Goal: Navigation & Orientation: Go to known website

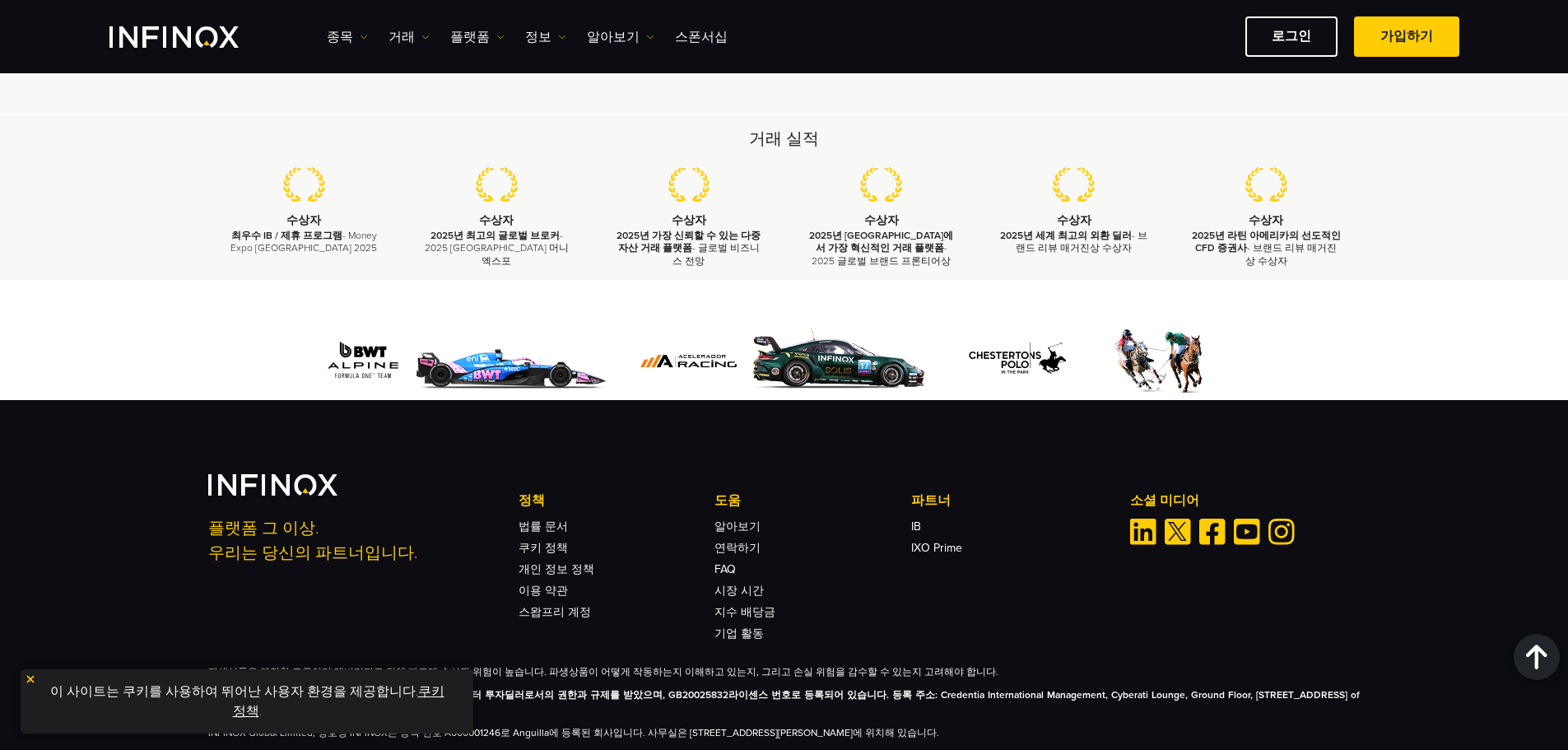
scroll to position [4822, 0]
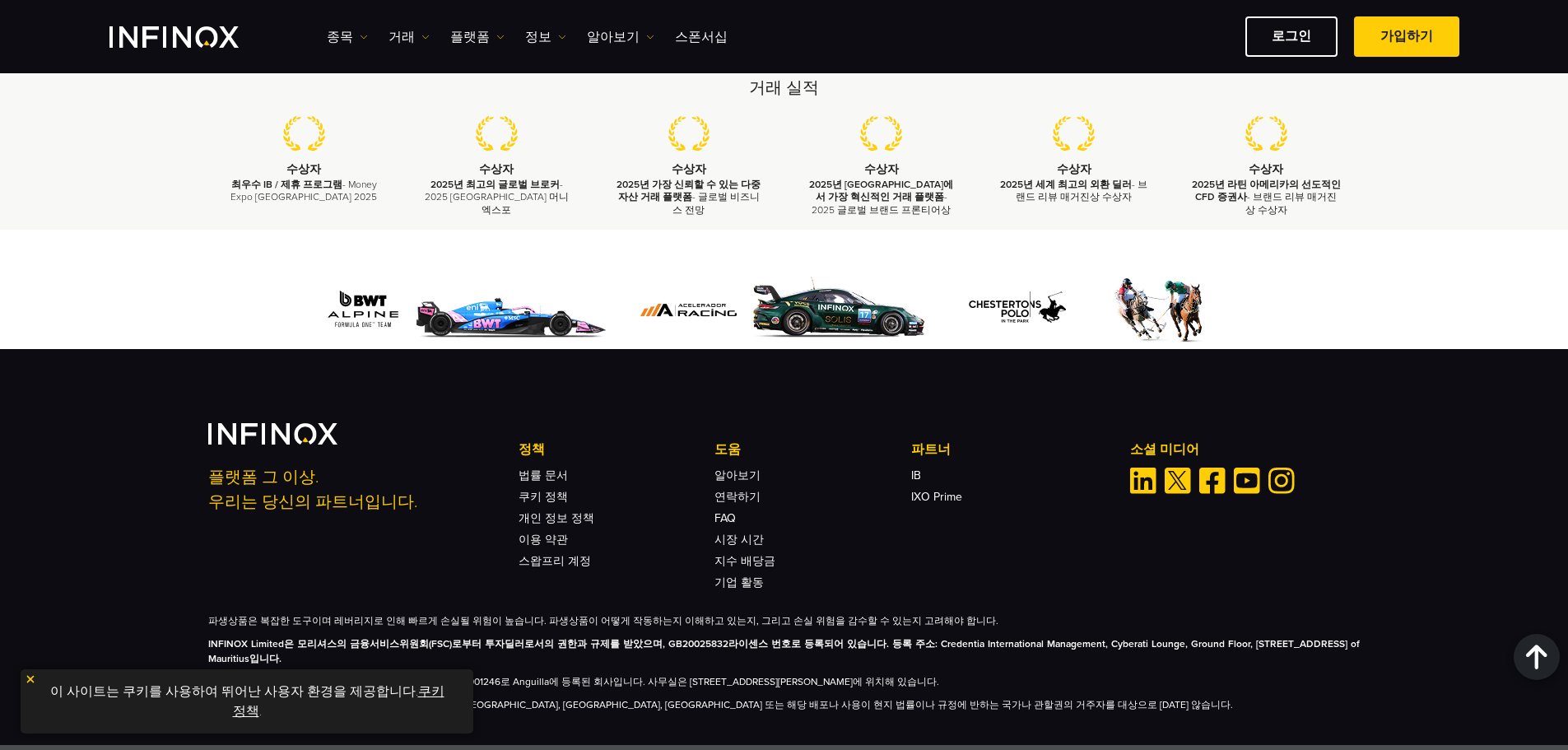
click at [419, 692] on link "쿠키 정책" at bounding box center [338, 701] width 212 height 36
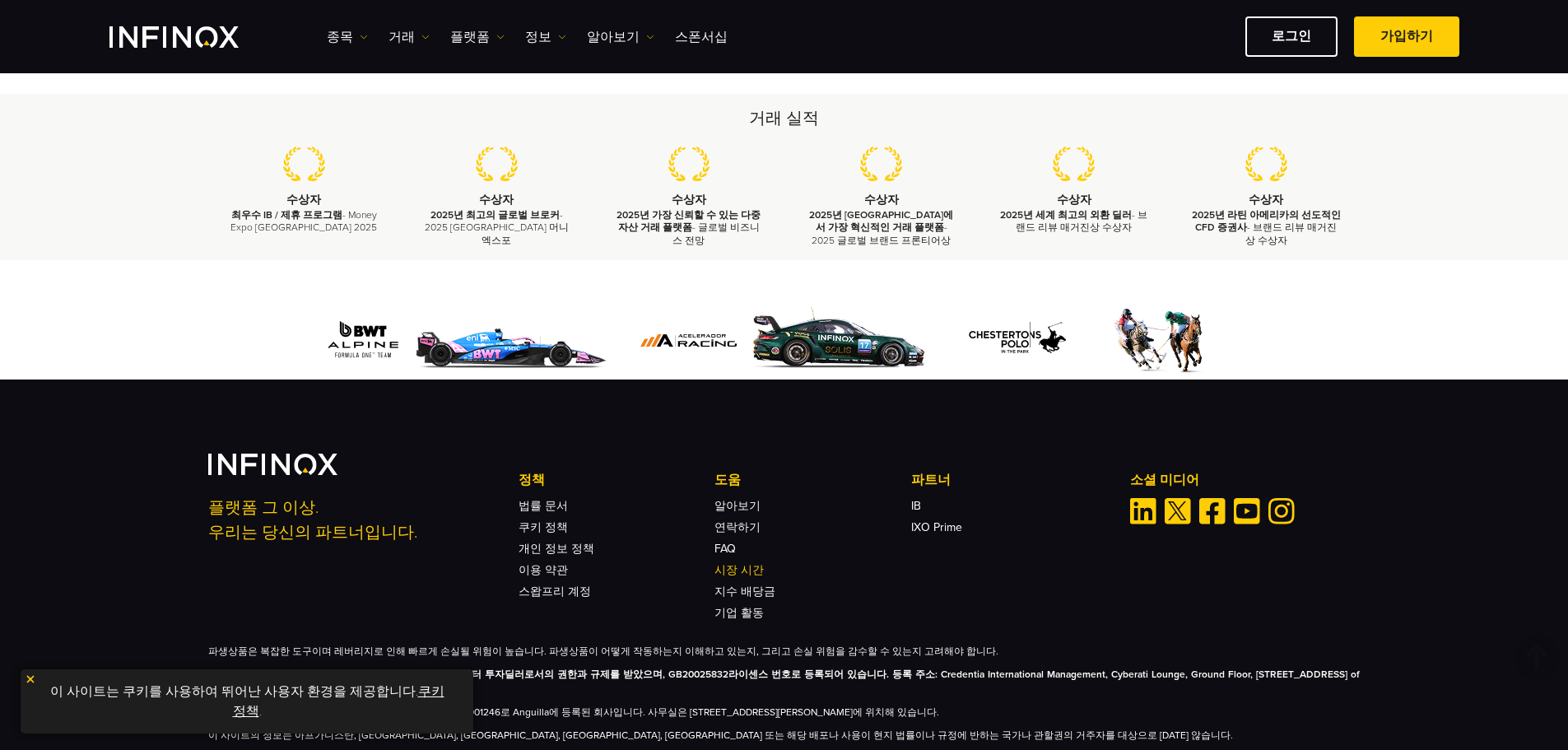
scroll to position [1028, 0]
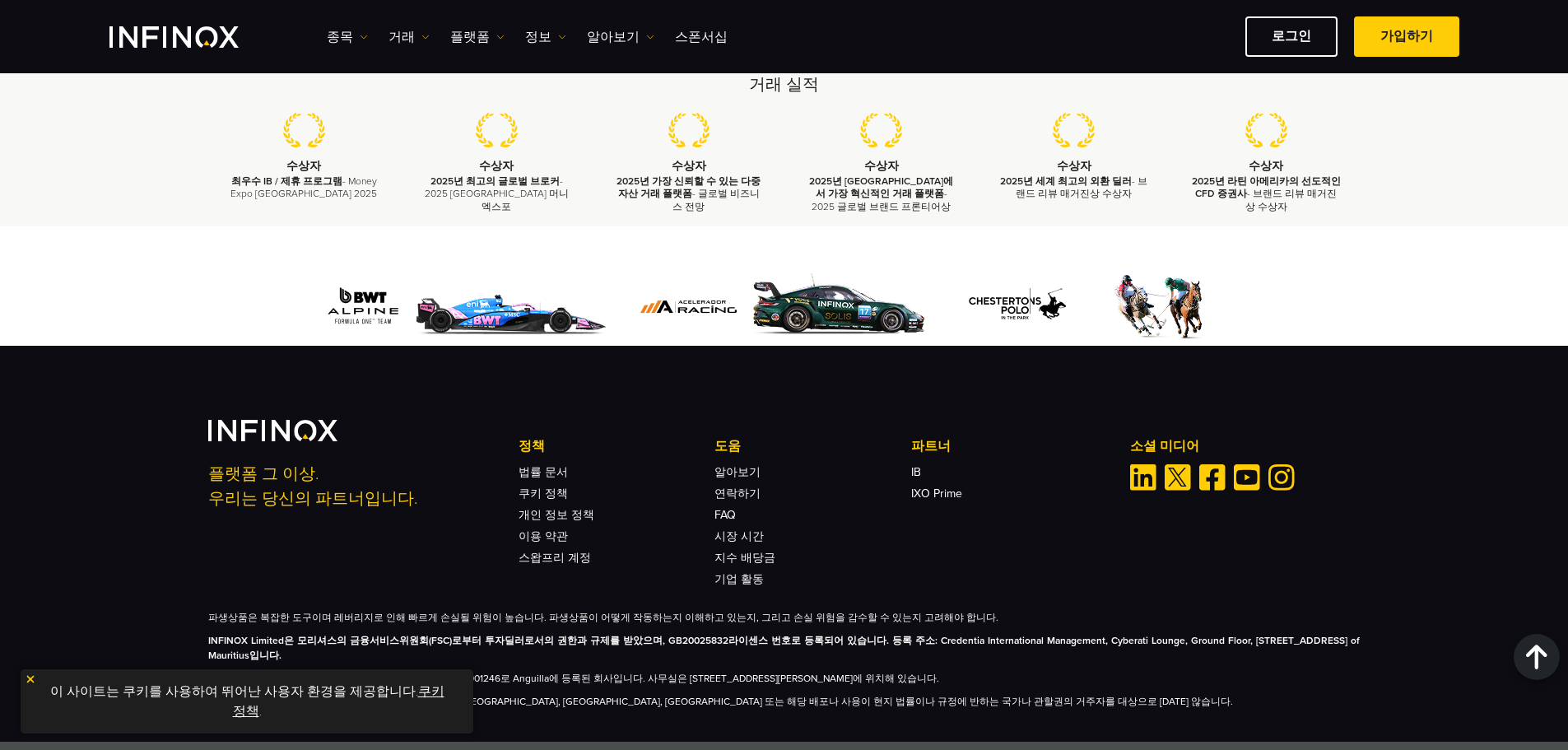
click at [1362, 699] on div "플랫폼 그 이상. 우리는 당신의 파트너입니다. 정책 법률 문서 쿠키 정책 개인 정보 정책 이용 약관 도움 FAQ IB IB" at bounding box center [784, 543] width 1568 height 395
click at [1244, 699] on div "플랫폼 그 이상. 우리는 당신의 파트너입니다. 정책 법률 문서 쿠키 정책 개인 정보 정책 이용 약관 도움 FAQ IB IB" at bounding box center [784, 543] width 1568 height 395
click at [1252, 464] on img "Youtube" at bounding box center [1248, 477] width 27 height 27
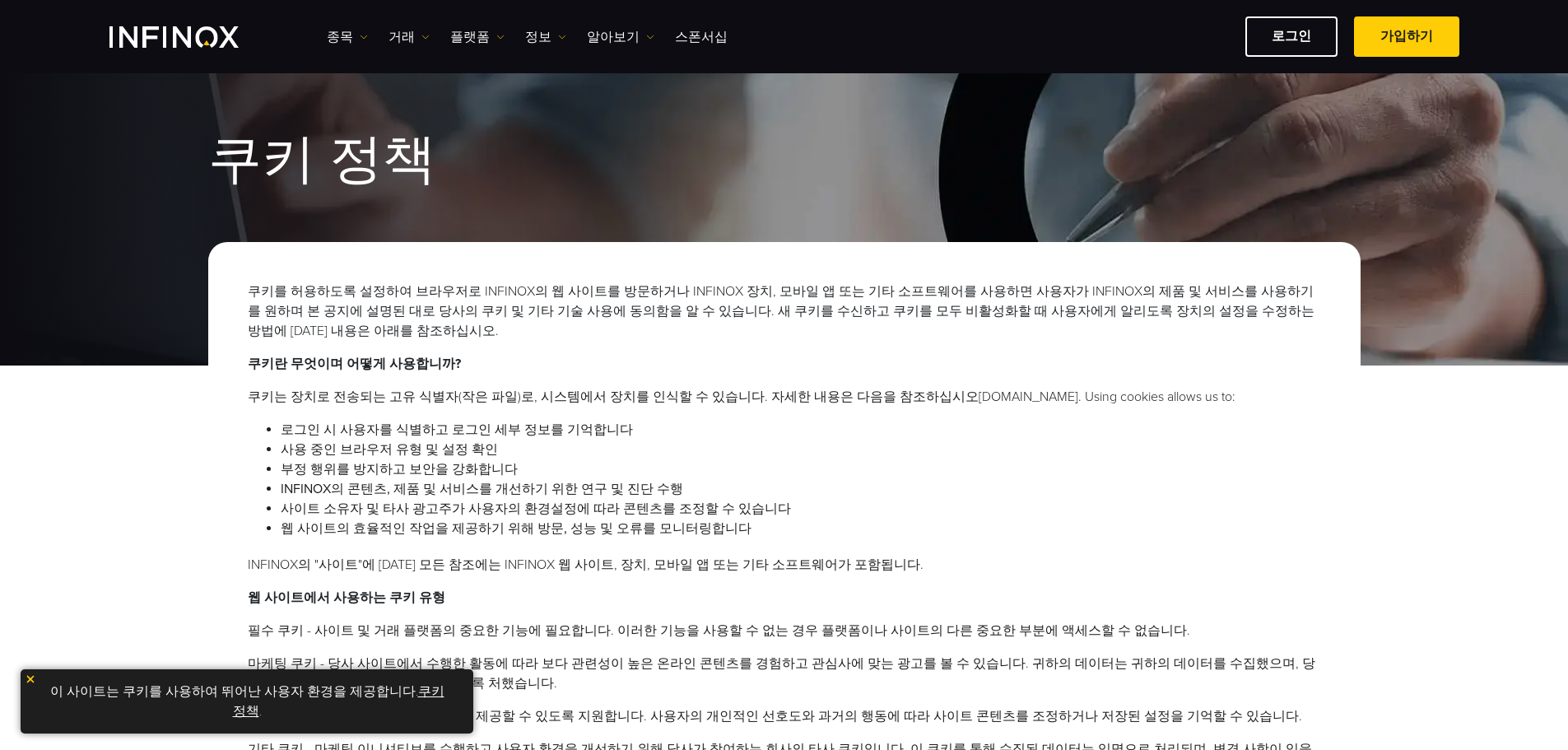
scroll to position [0, 0]
